Goal: Find specific page/section: Find specific page/section

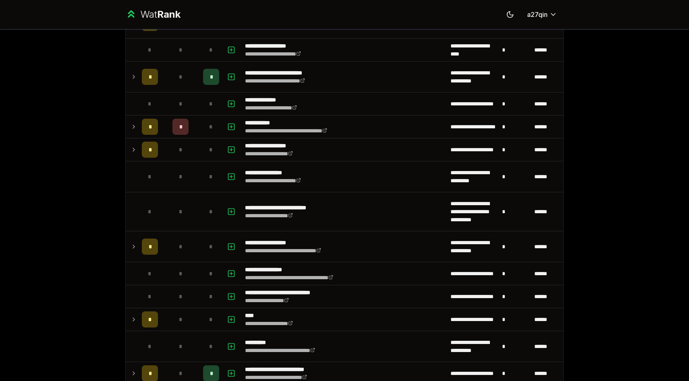
scroll to position [780, 0]
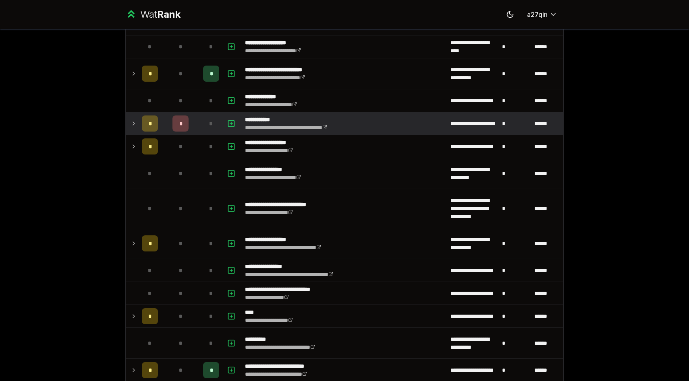
click at [128, 128] on td at bounding box center [132, 123] width 13 height 23
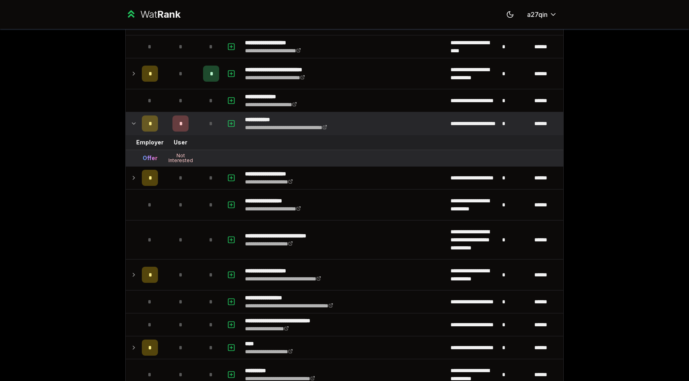
click at [130, 123] on icon at bounding box center [133, 124] width 6 height 10
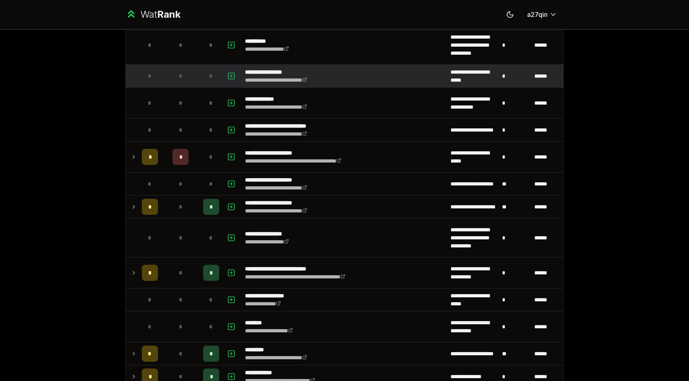
scroll to position [1170, 0]
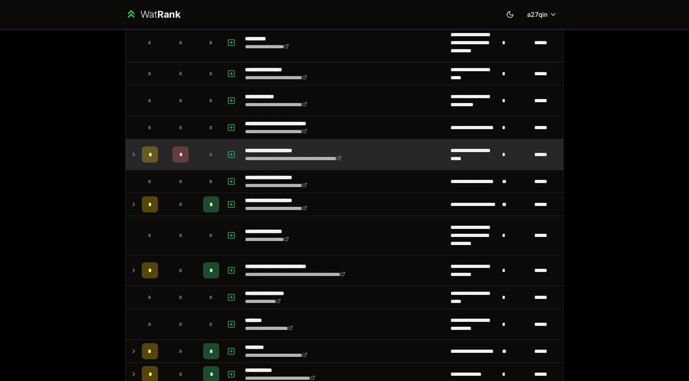
click at [128, 152] on td at bounding box center [132, 154] width 13 height 31
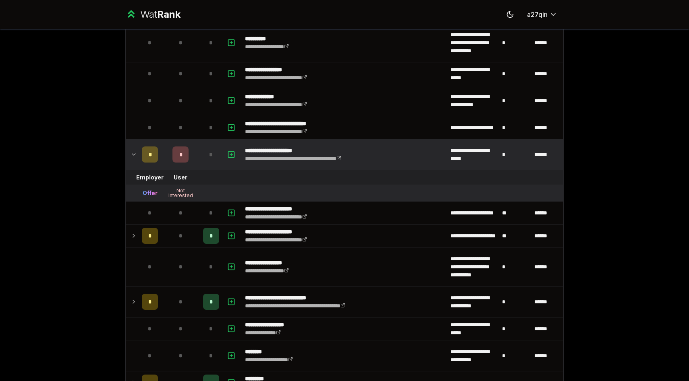
click at [128, 152] on td at bounding box center [132, 154] width 13 height 31
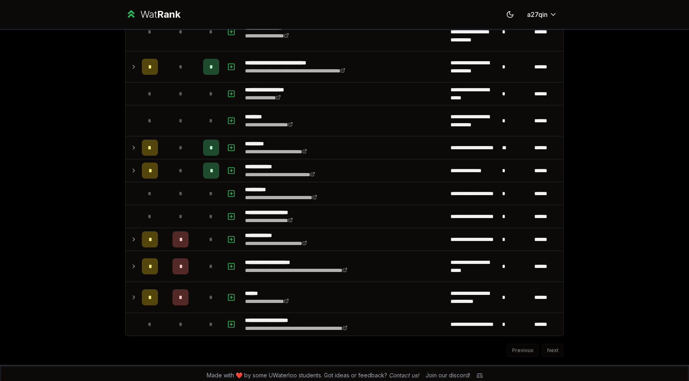
scroll to position [1378, 0]
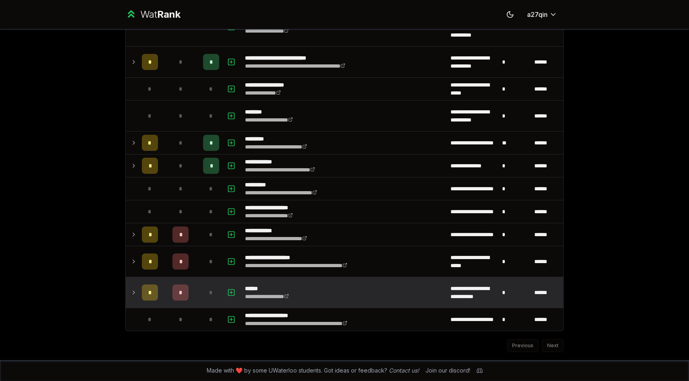
click at [126, 288] on td at bounding box center [132, 292] width 13 height 31
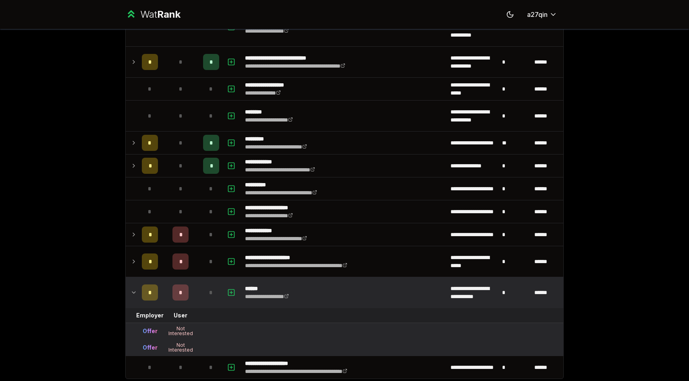
click at [126, 288] on td at bounding box center [132, 292] width 13 height 31
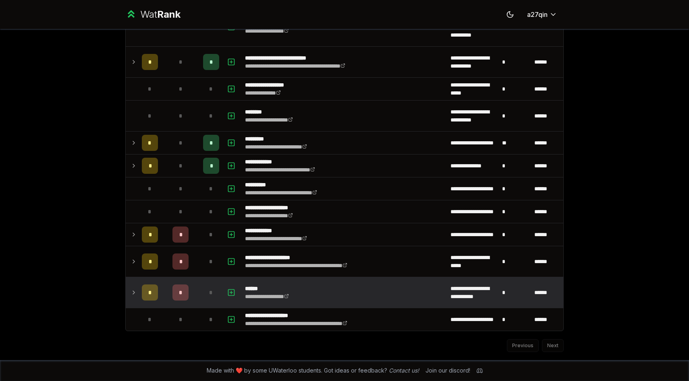
click at [126, 288] on td at bounding box center [132, 292] width 13 height 31
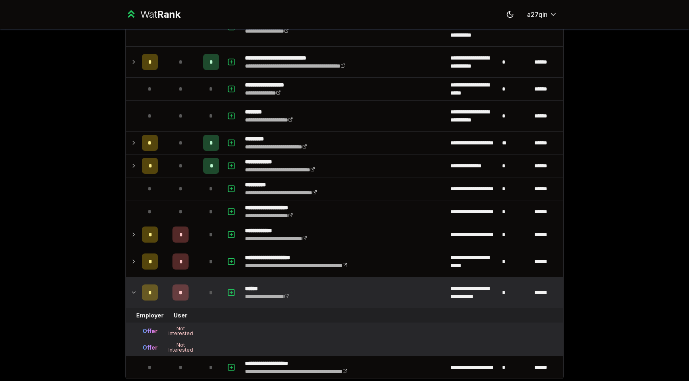
click at [126, 288] on td at bounding box center [132, 292] width 13 height 31
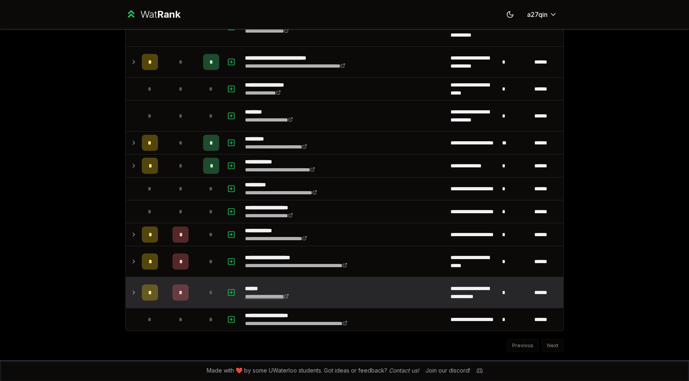
click at [266, 297] on link "**********" at bounding box center [267, 297] width 44 height 6
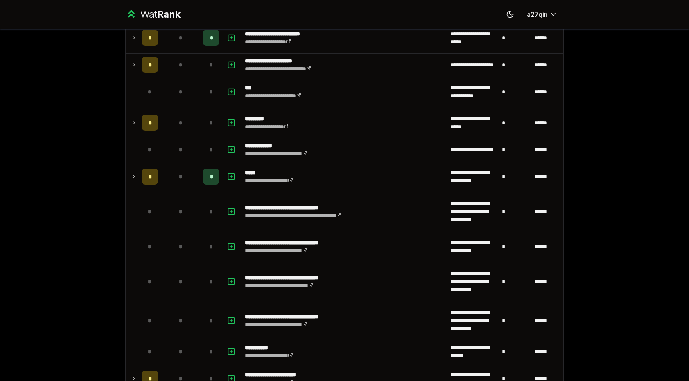
scroll to position [388, 0]
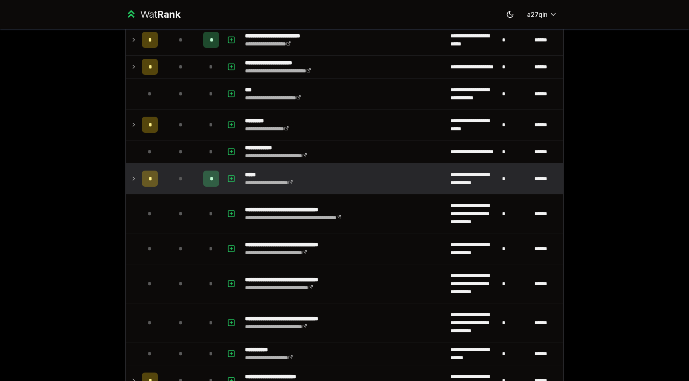
click at [133, 181] on icon at bounding box center [133, 179] width 6 height 10
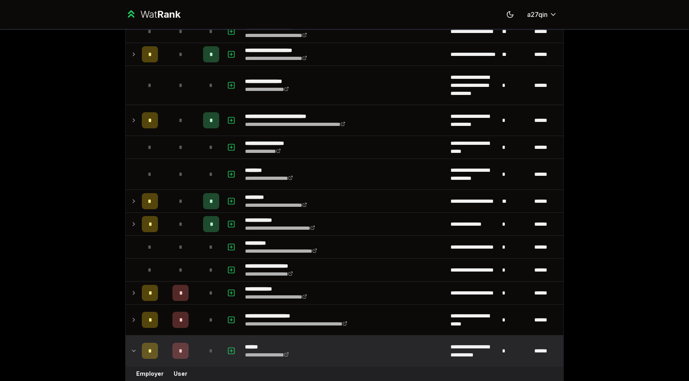
scroll to position [1342, 0]
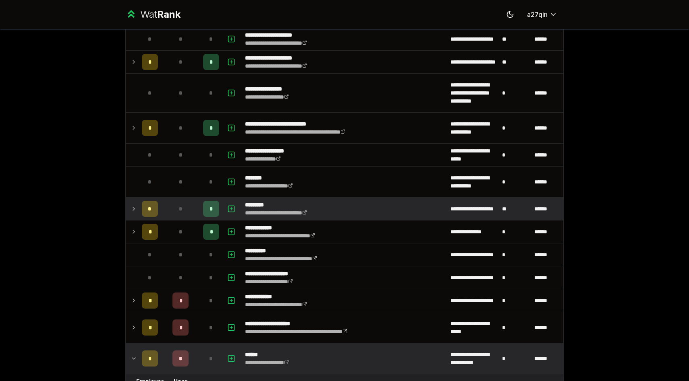
click at [134, 211] on icon at bounding box center [133, 209] width 6 height 10
